Goal: Go to known website: Access a specific website the user already knows

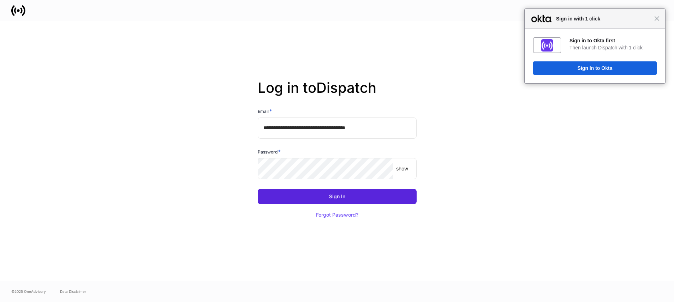
click at [393, 126] on input "**********" at bounding box center [337, 128] width 159 height 21
type input "**********"
click at [317, 195] on button "Sign In" at bounding box center [337, 197] width 159 height 16
